Goal: Information Seeking & Learning: Learn about a topic

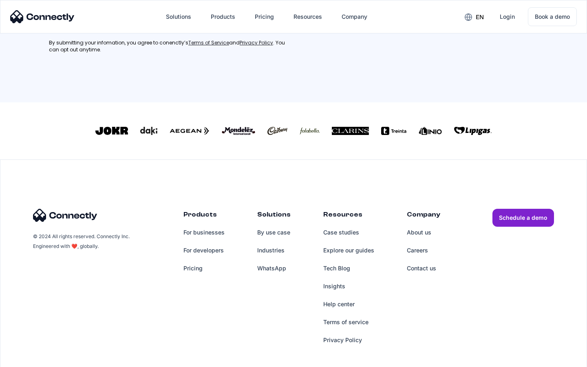
scroll to position [367, 0]
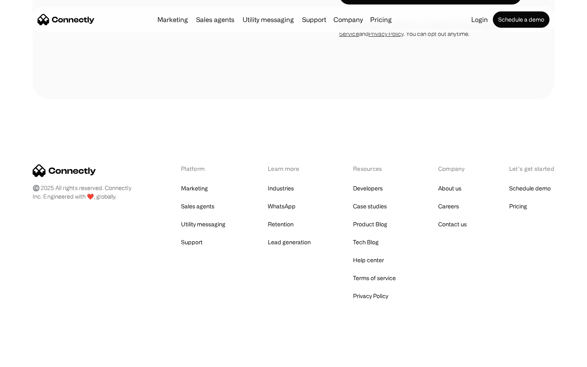
scroll to position [1378, 0]
